Goal: Navigation & Orientation: Find specific page/section

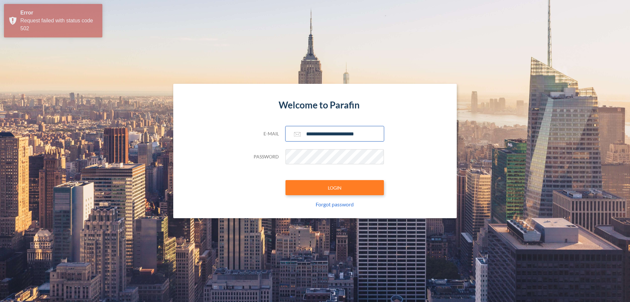
type input "**********"
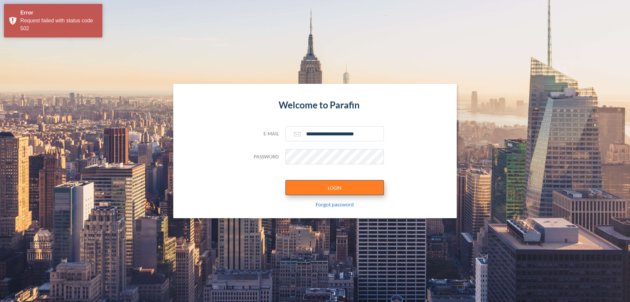
click at [335, 187] on button "LOGIN" at bounding box center [335, 187] width 98 height 15
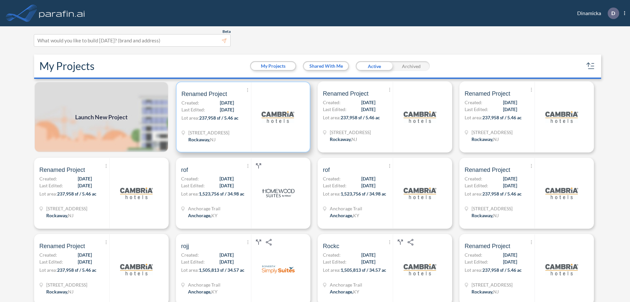
scroll to position [2, 0]
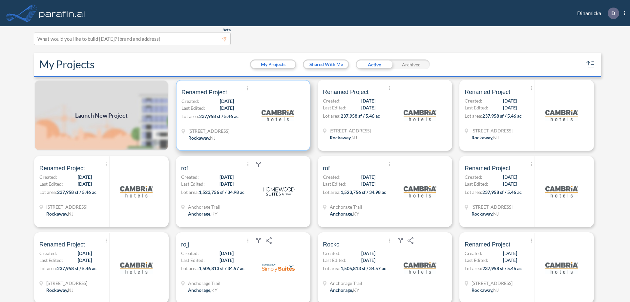
click at [242, 115] on p "Lot area: 237,958 sf / 5.46 ac" at bounding box center [217, 118] width 70 height 10
